Goal: Transaction & Acquisition: Purchase product/service

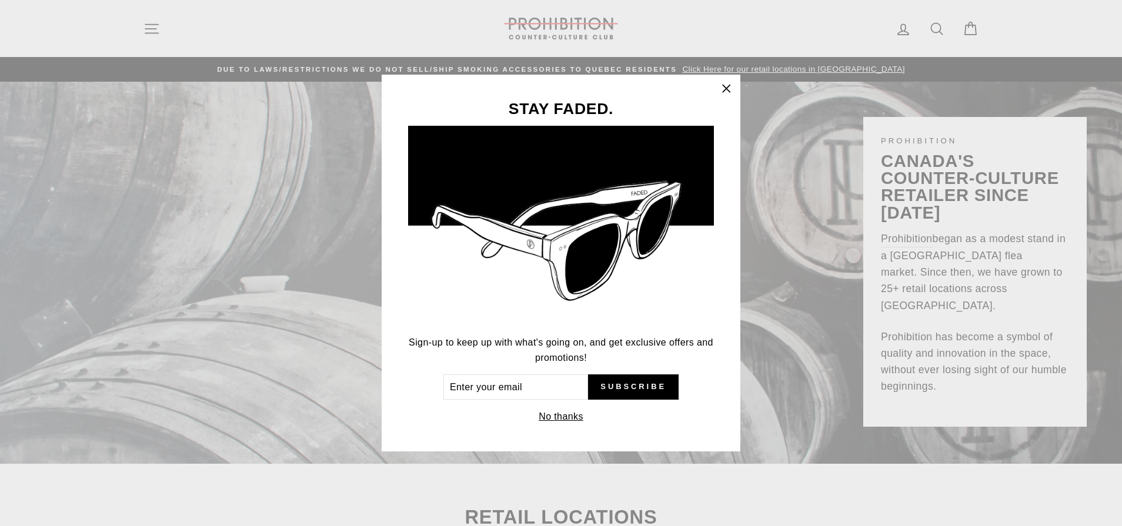
click at [730, 88] on icon "button" at bounding box center [726, 89] width 16 height 16
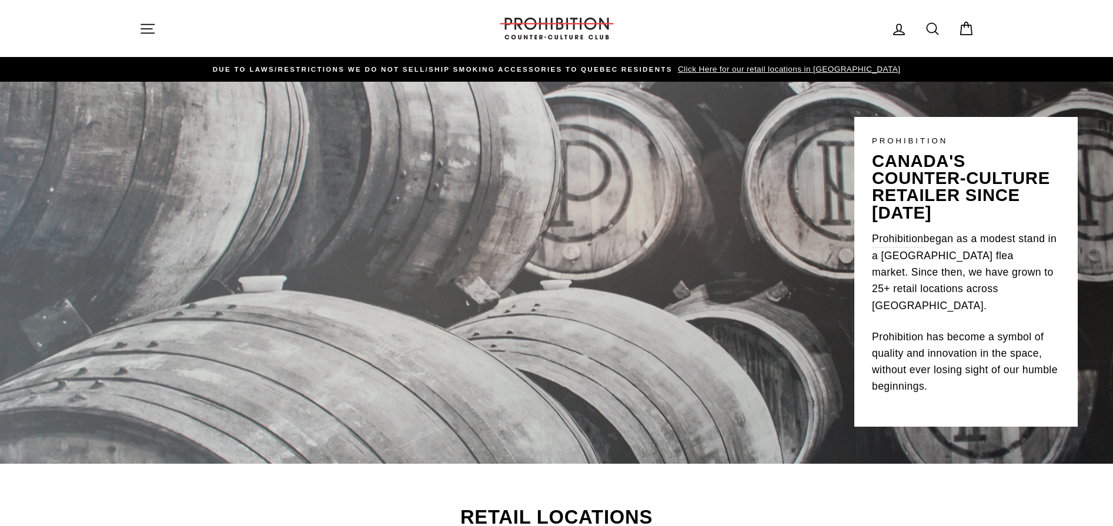
click at [155, 26] on icon "button" at bounding box center [147, 29] width 16 height 16
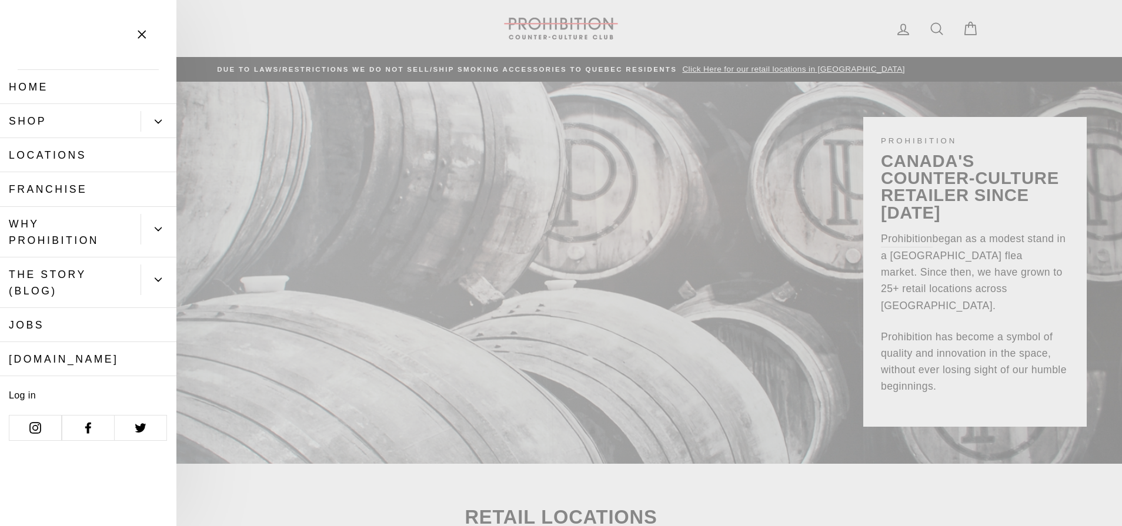
click at [94, 113] on link "Shop" at bounding box center [70, 121] width 141 height 34
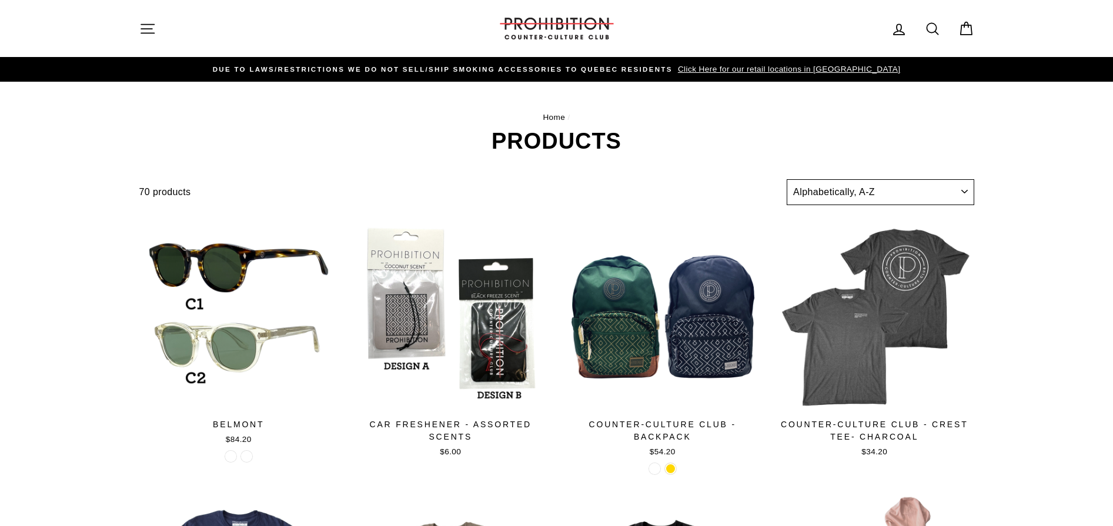
click at [839, 193] on select "Sort Featured Best selling Alphabetically, A-Z Alphabetically, Z-A Price, low t…" at bounding box center [880, 192] width 187 height 26
click at [612, 185] on div "70 products" at bounding box center [460, 192] width 643 height 15
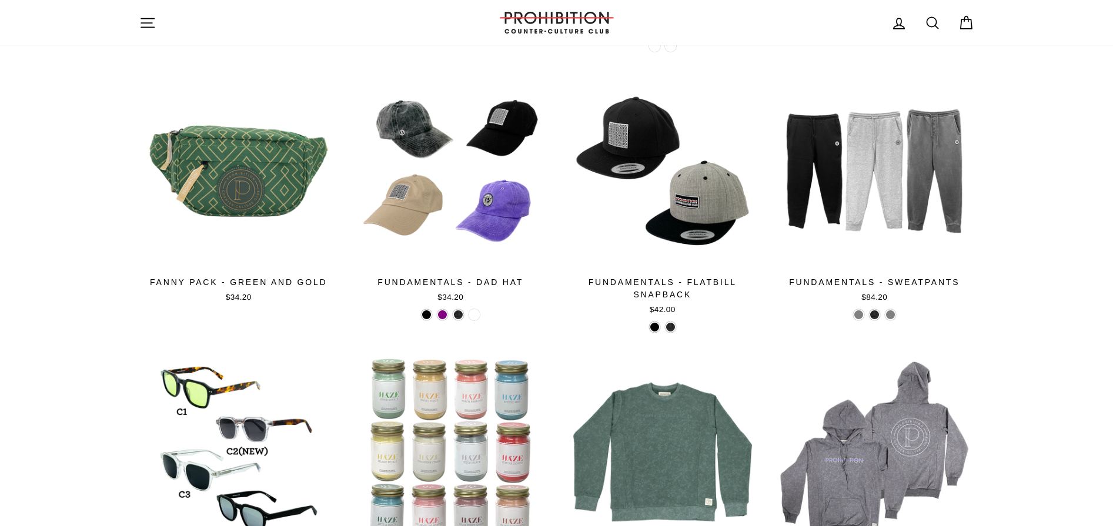
scroll to position [1941, 0]
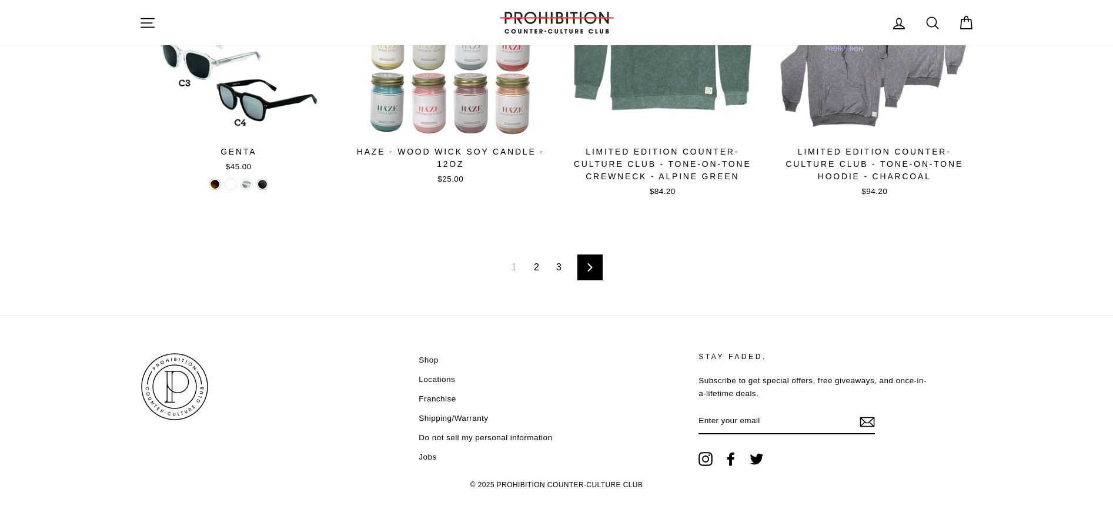
click at [533, 265] on link "2" at bounding box center [536, 267] width 19 height 19
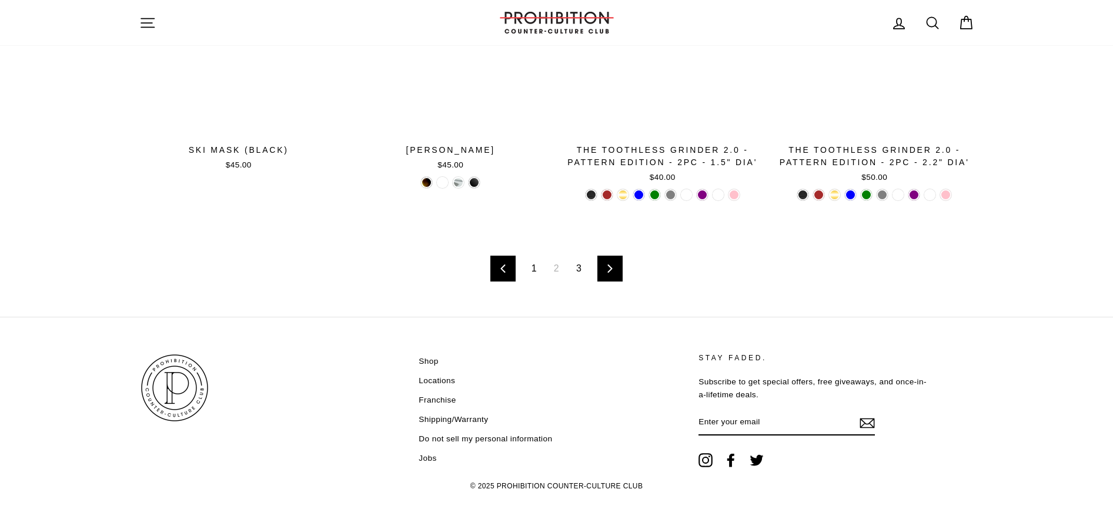
scroll to position [1917, 0]
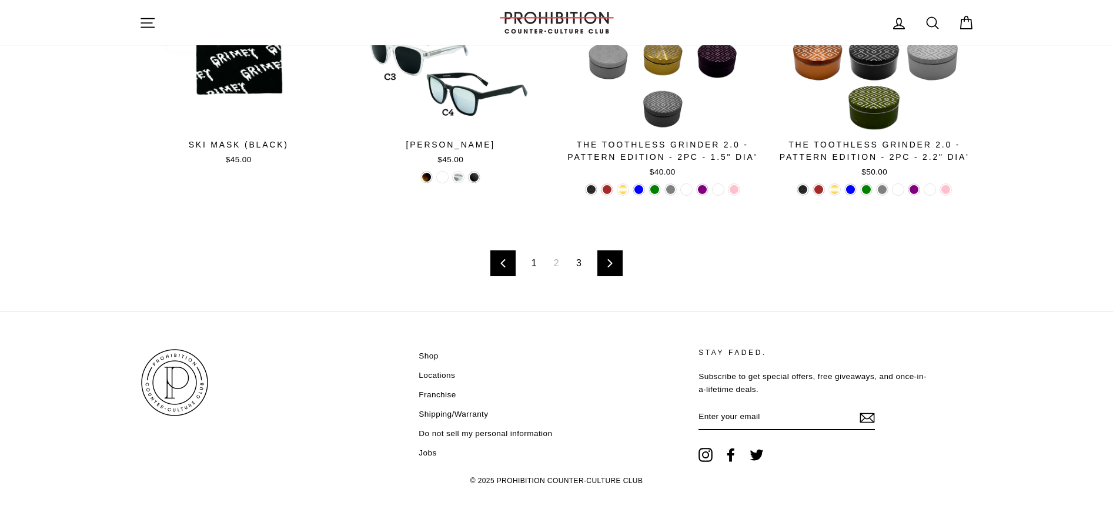
click at [576, 260] on link "3" at bounding box center [578, 263] width 19 height 19
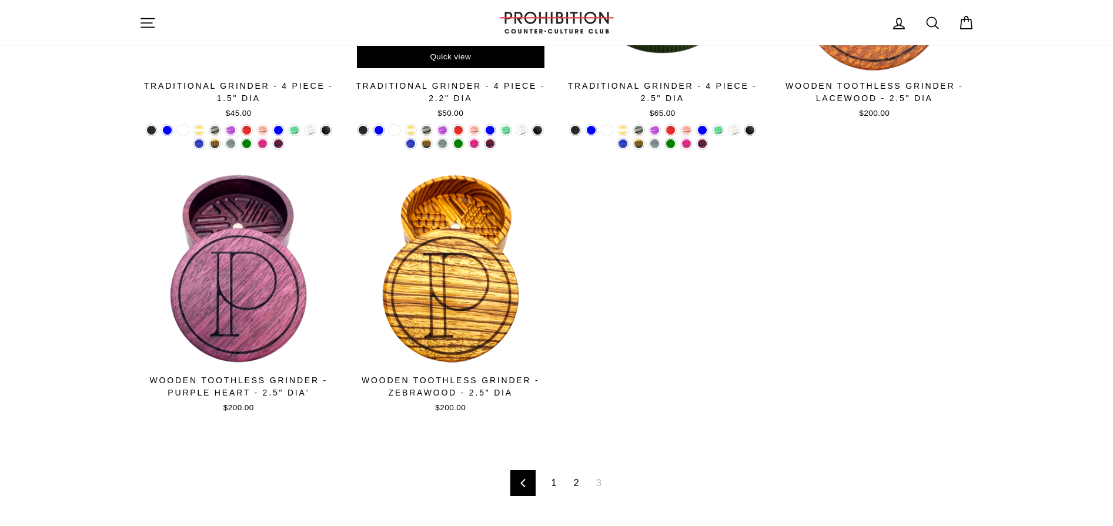
scroll to position [782, 0]
